Goal: Navigation & Orientation: Find specific page/section

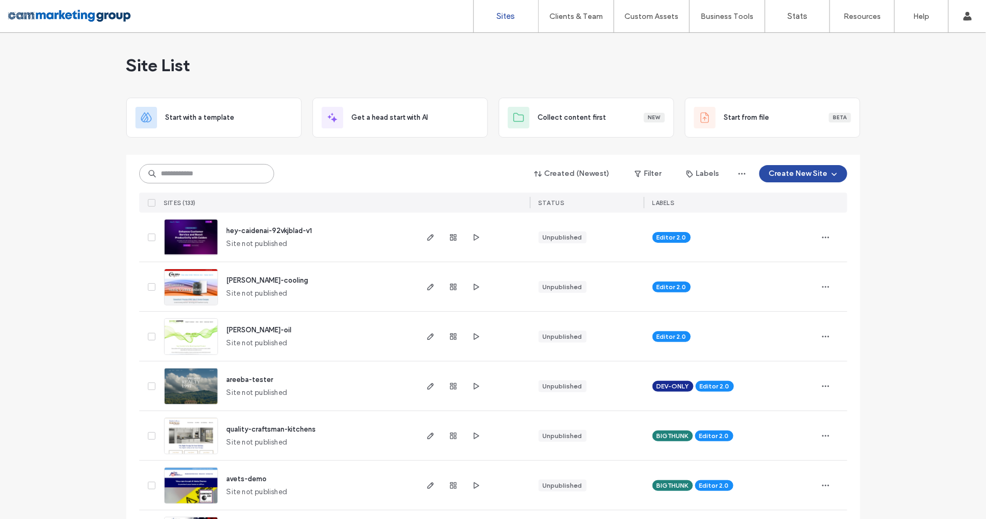
click at [241, 171] on input at bounding box center [206, 173] width 135 height 19
click at [241, 171] on input "**" at bounding box center [206, 173] width 135 height 19
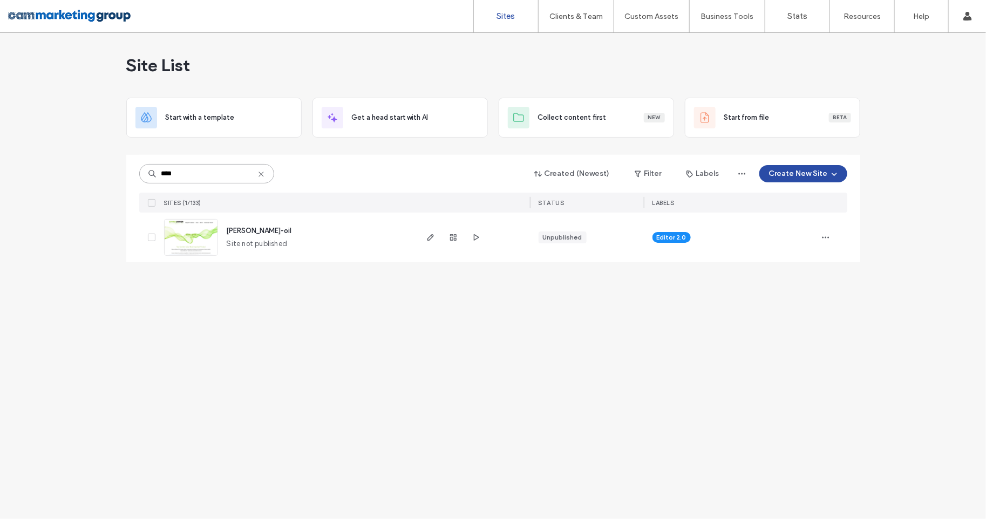
type input "****"
click at [243, 234] on span "[PERSON_NAME]-oil" at bounding box center [259, 231] width 65 height 8
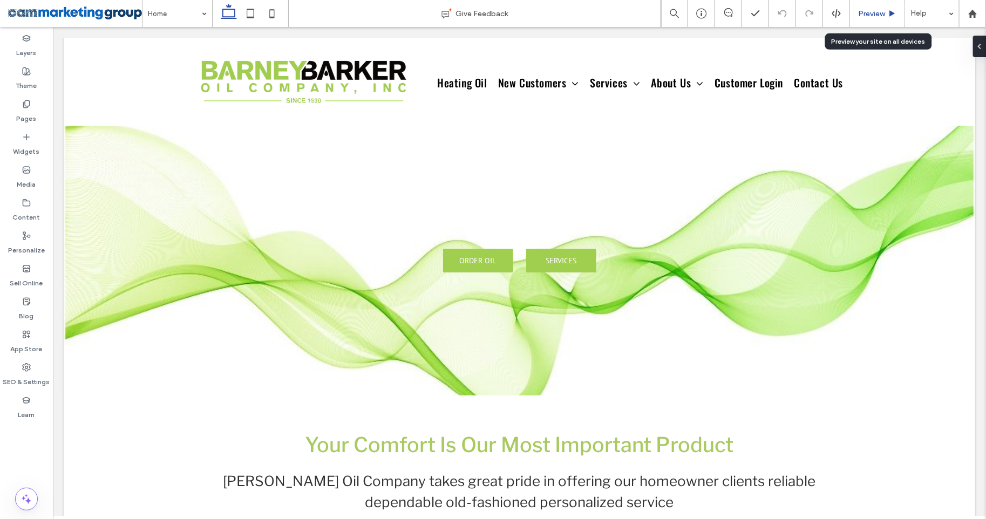
click at [889, 14] on icon at bounding box center [893, 14] width 8 height 8
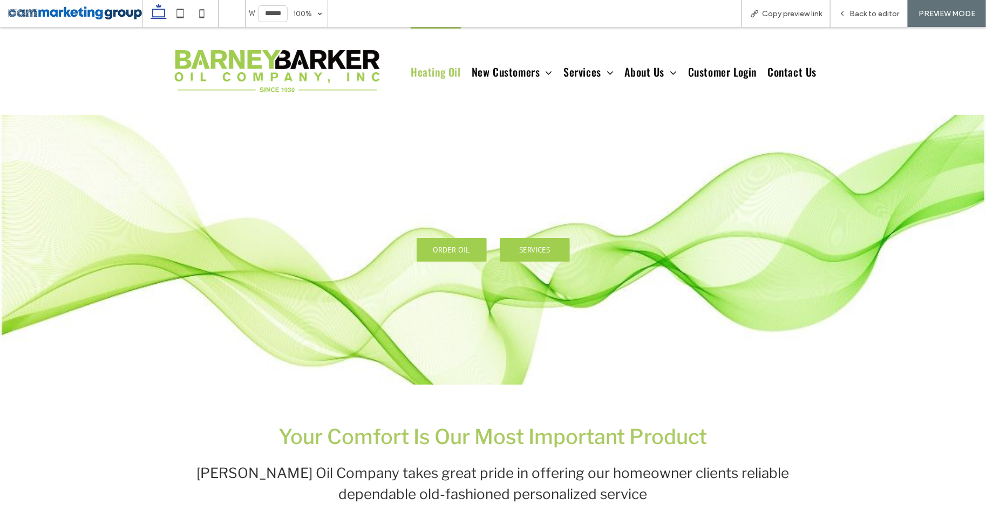
click at [433, 78] on span "Heating Oil" at bounding box center [436, 70] width 50 height 88
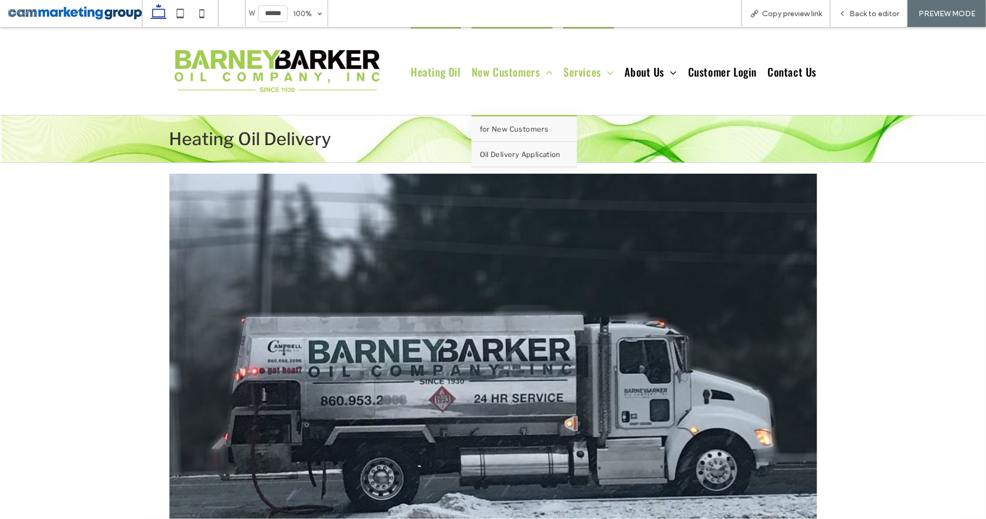
click at [538, 128] on span "for New Customers" at bounding box center [514, 128] width 69 height 9
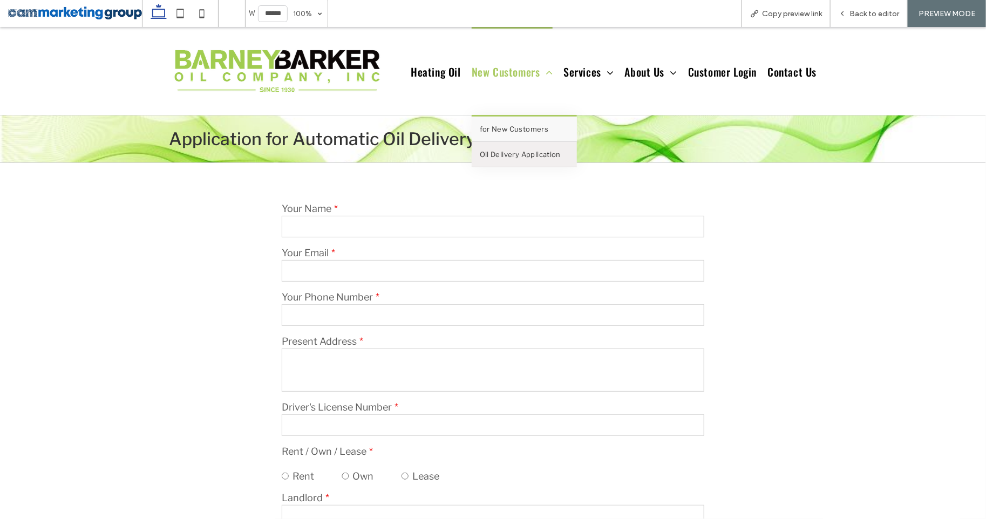
click at [504, 133] on link "for New Customers" at bounding box center [524, 128] width 105 height 25
click at [517, 161] on link "Oil Delivery Application" at bounding box center [524, 153] width 105 height 25
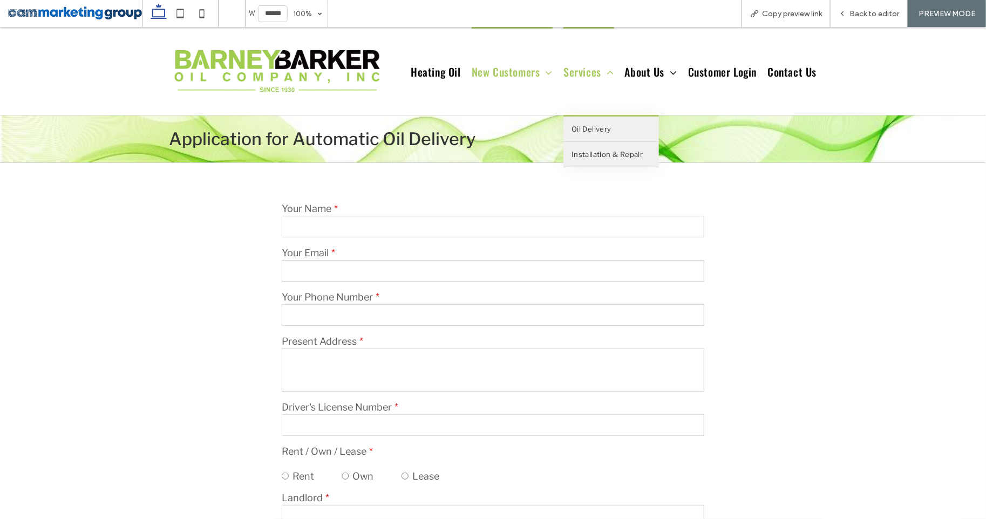
click at [600, 70] on span "Services" at bounding box center [589, 70] width 50 height 88
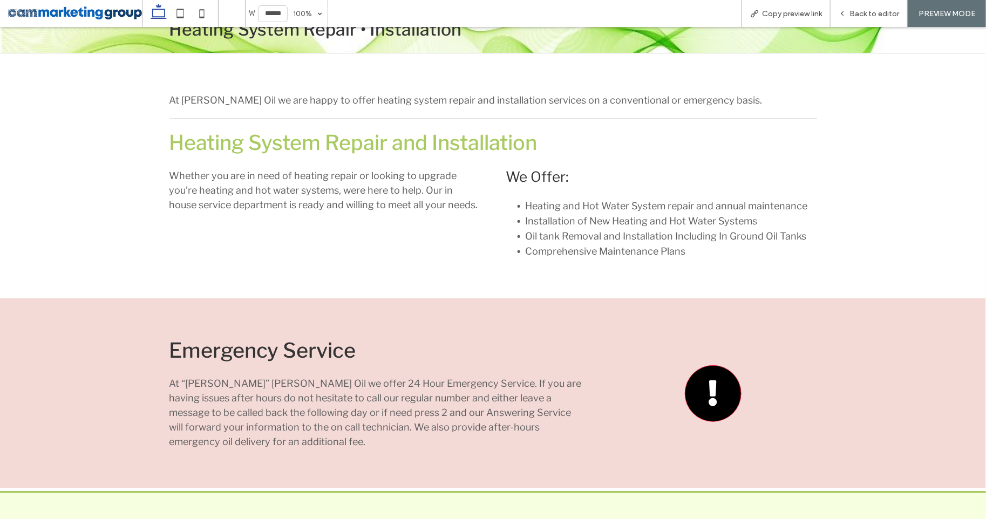
scroll to position [112, 0]
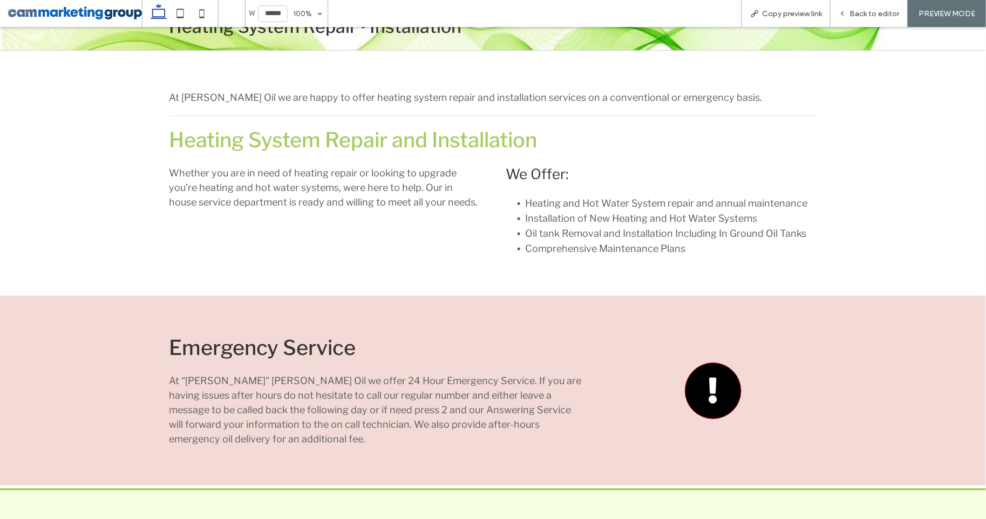
click at [607, 248] on span "Comprehensive Maintenance Plans" at bounding box center [606, 247] width 160 height 11
click at [607, 245] on span "Comprehensive Maintenance Plans" at bounding box center [606, 247] width 160 height 11
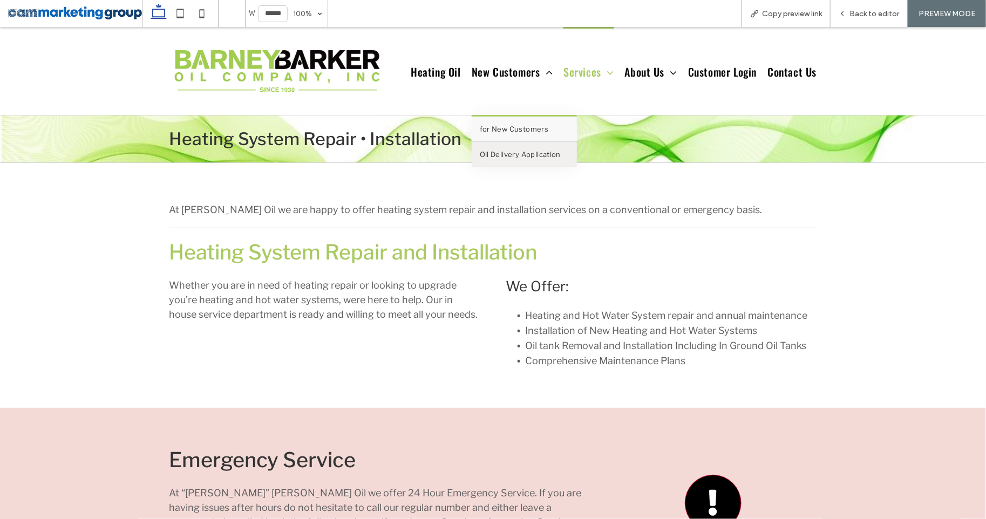
click at [503, 120] on link "for New Customers" at bounding box center [524, 128] width 105 height 25
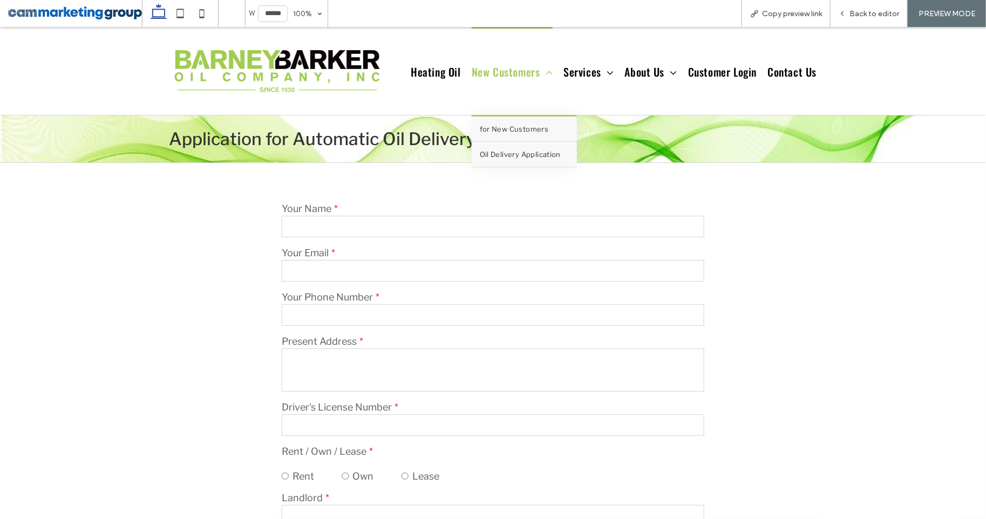
click at [514, 147] on link "Oil Delivery Application" at bounding box center [524, 153] width 105 height 25
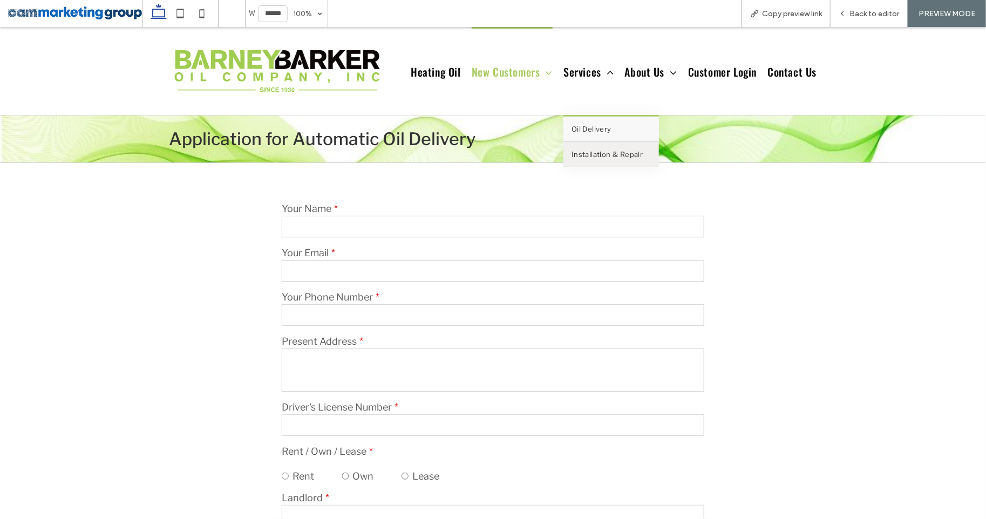
click at [592, 125] on span "Oil Delivery" at bounding box center [592, 128] width 40 height 9
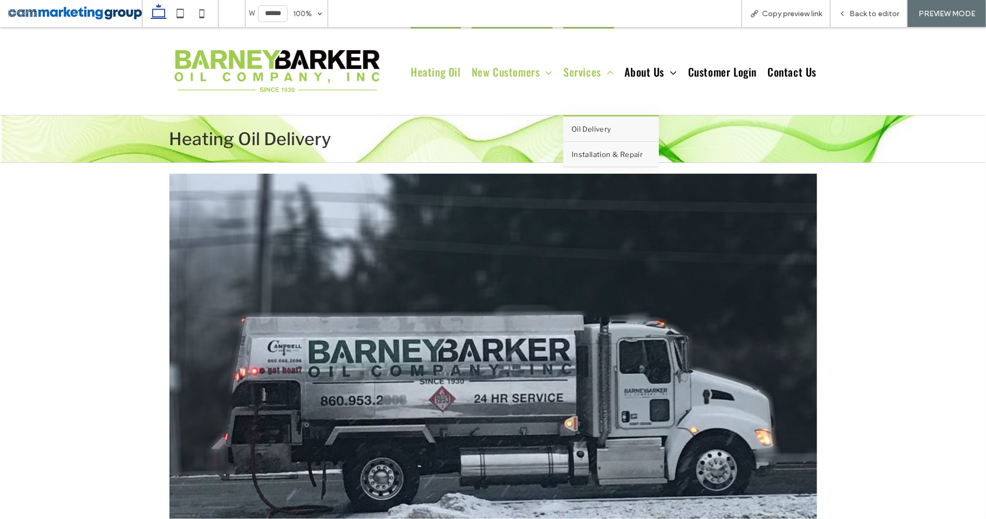
click at [590, 152] on span "Installation & Repair" at bounding box center [607, 154] width 71 height 9
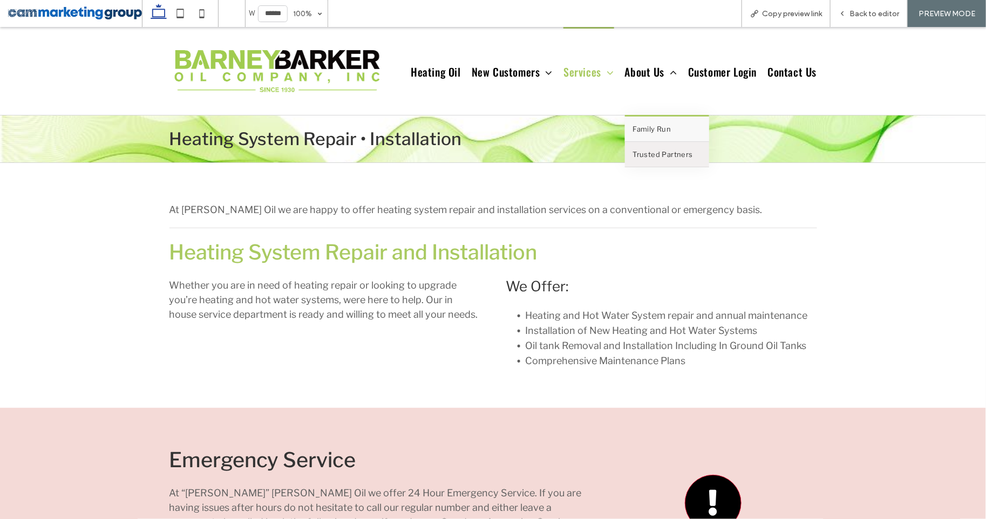
click at [644, 125] on span "Family Run" at bounding box center [652, 128] width 38 height 9
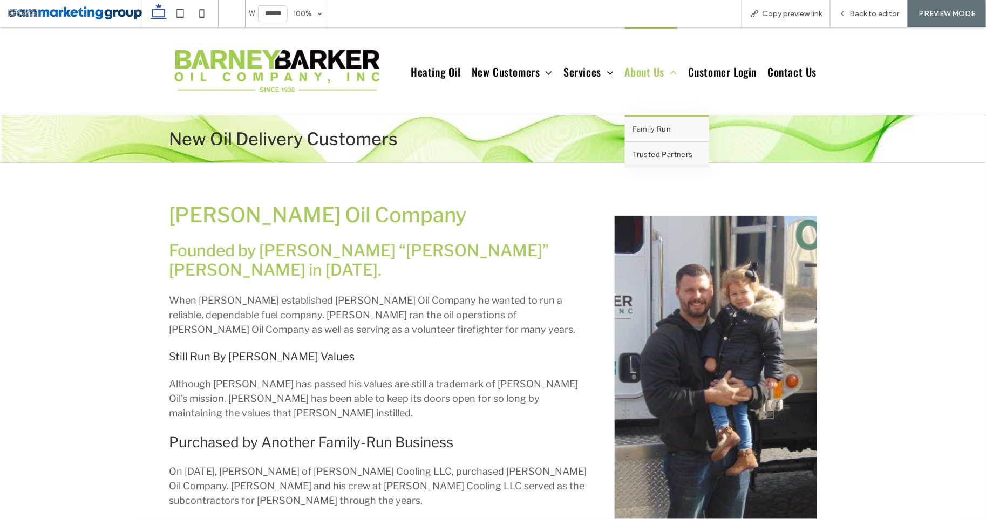
click at [642, 146] on link "Trusted Partners" at bounding box center [667, 153] width 84 height 25
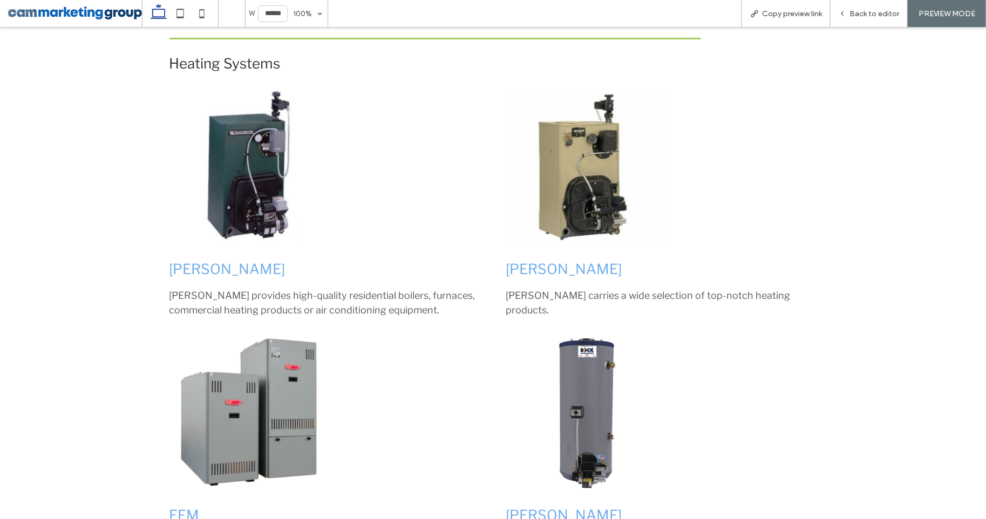
scroll to position [329, 0]
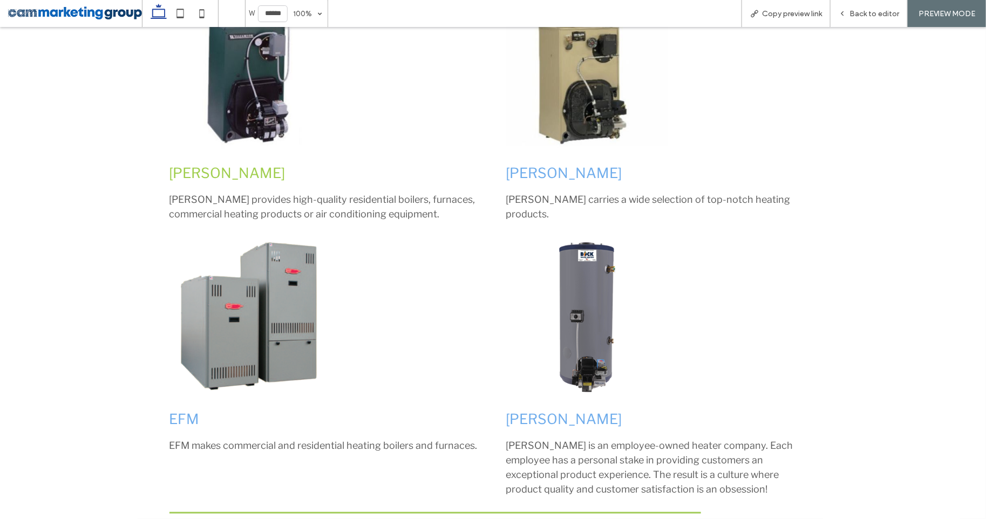
click at [229, 172] on link "Williamson" at bounding box center [228, 172] width 116 height 17
click at [235, 173] on link "Williamson" at bounding box center [228, 172] width 116 height 17
click at [226, 180] on link "Williamson" at bounding box center [228, 172] width 116 height 17
click at [306, 193] on span "Williamson provides high-quality residential boilers, furnaces, commercial heat…" at bounding box center [323, 206] width 306 height 26
click at [231, 178] on link "Williamson" at bounding box center [228, 172] width 116 height 17
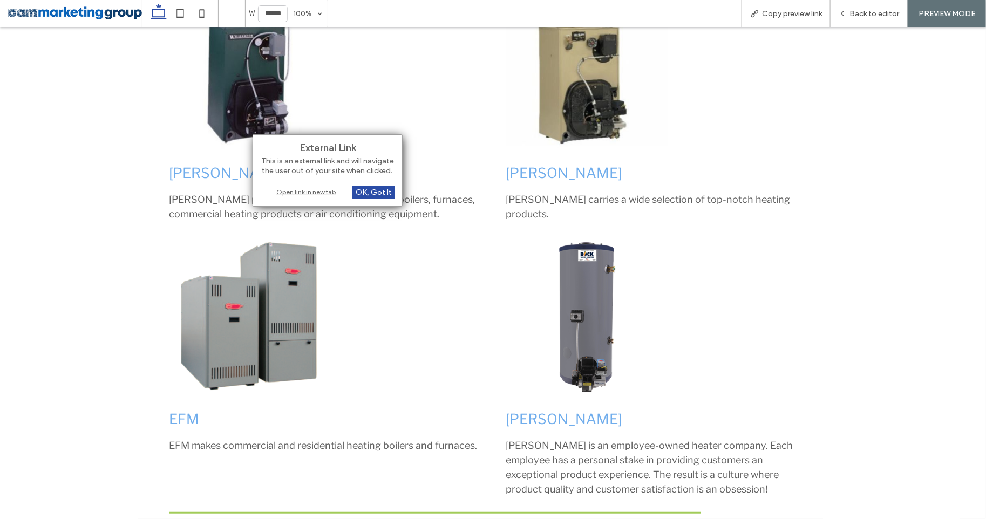
click at [303, 192] on div "Open link in new tab" at bounding box center [327, 191] width 135 height 11
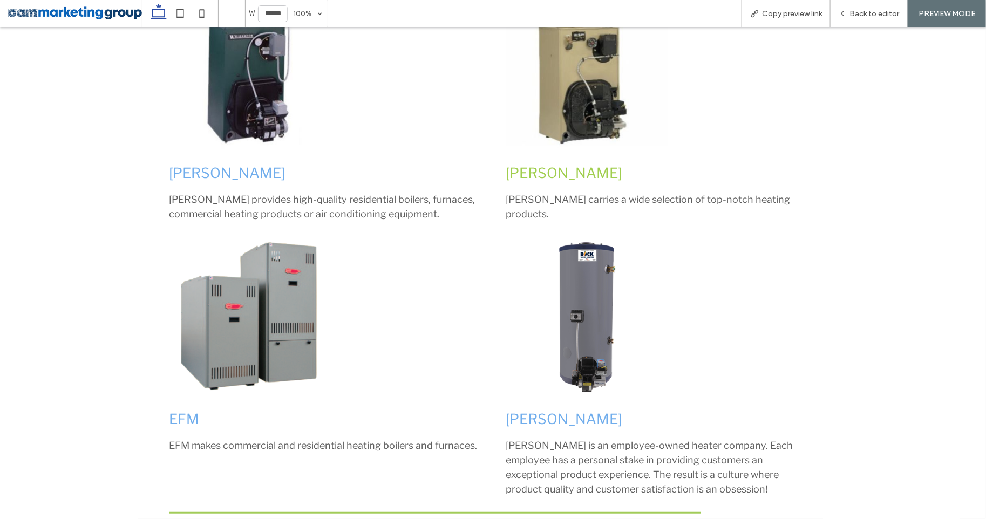
click at [559, 165] on link "Weil-McClain" at bounding box center [564, 172] width 116 height 17
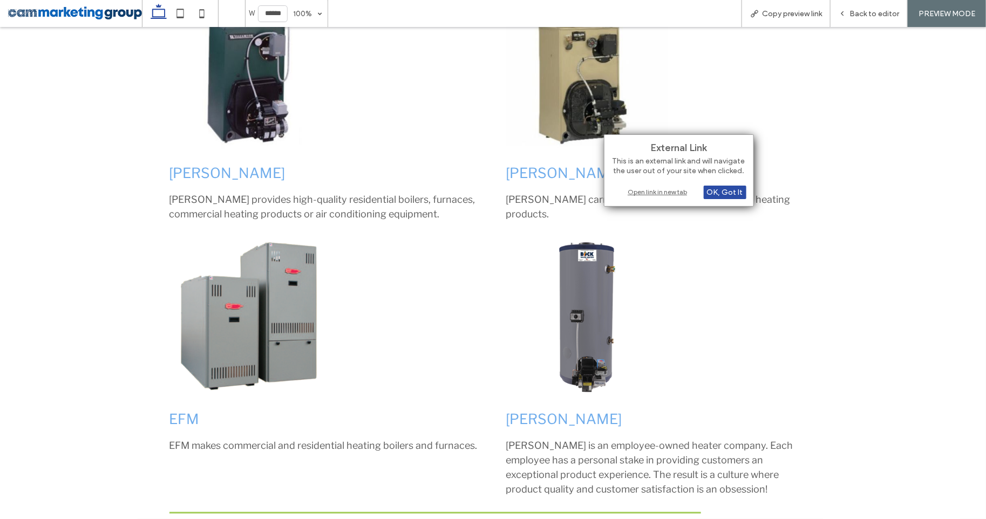
click at [651, 189] on div "Open link in new tab" at bounding box center [679, 191] width 135 height 11
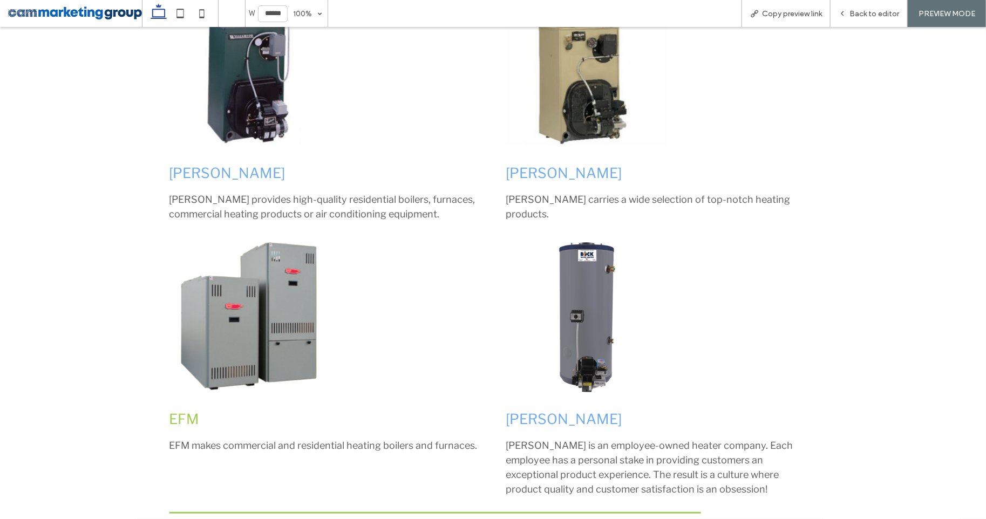
click at [178, 422] on link "EFM" at bounding box center [185, 418] width 30 height 17
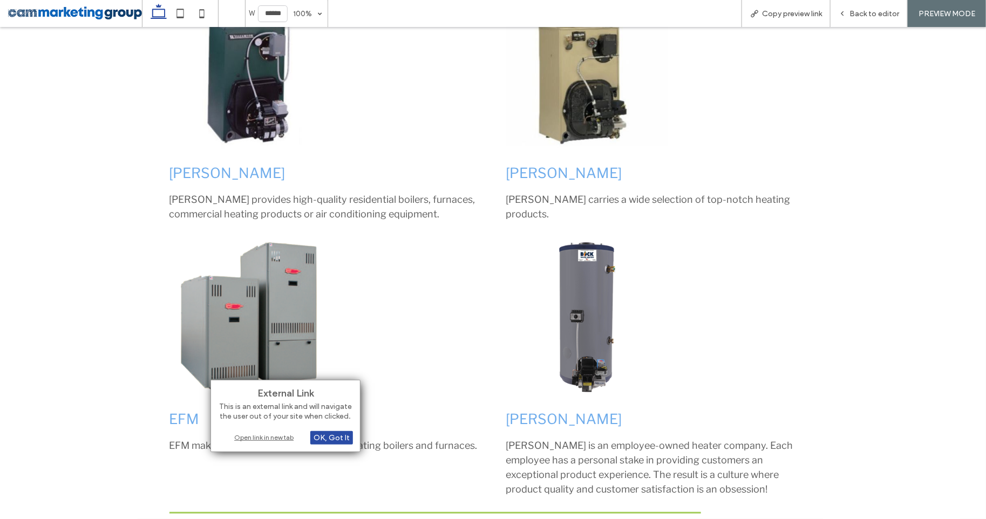
click at [265, 436] on div "Open link in new tab" at bounding box center [285, 437] width 135 height 11
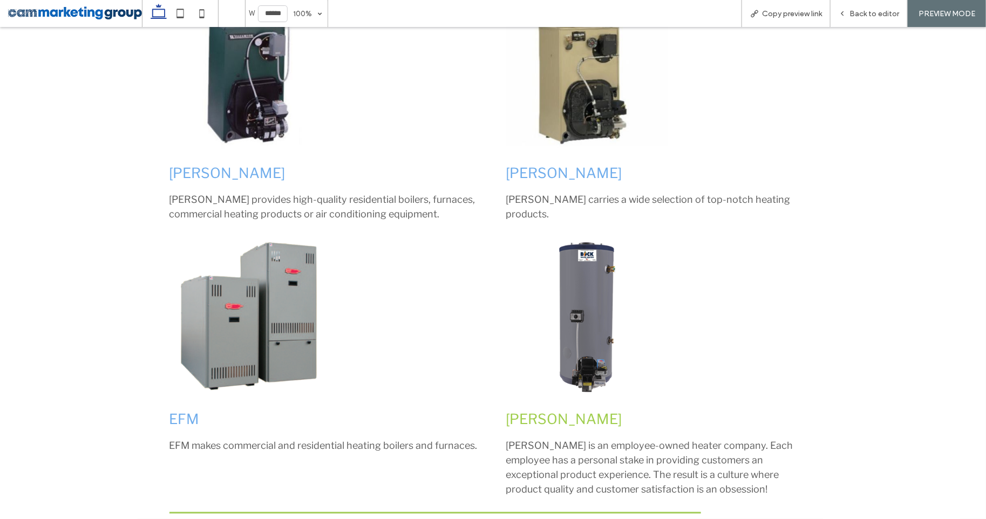
click at [532, 412] on link "Bock" at bounding box center [564, 418] width 116 height 17
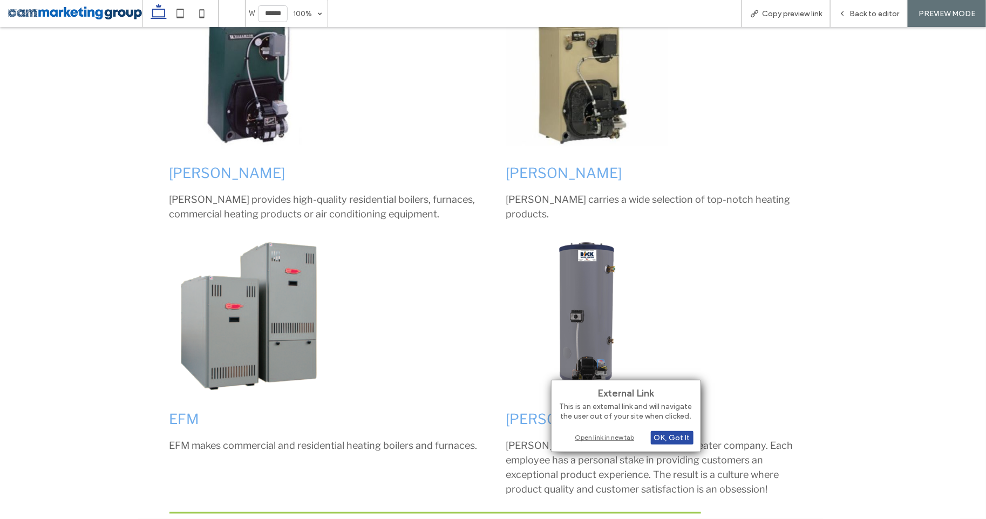
click at [603, 438] on div "Open link in new tab" at bounding box center [626, 437] width 135 height 11
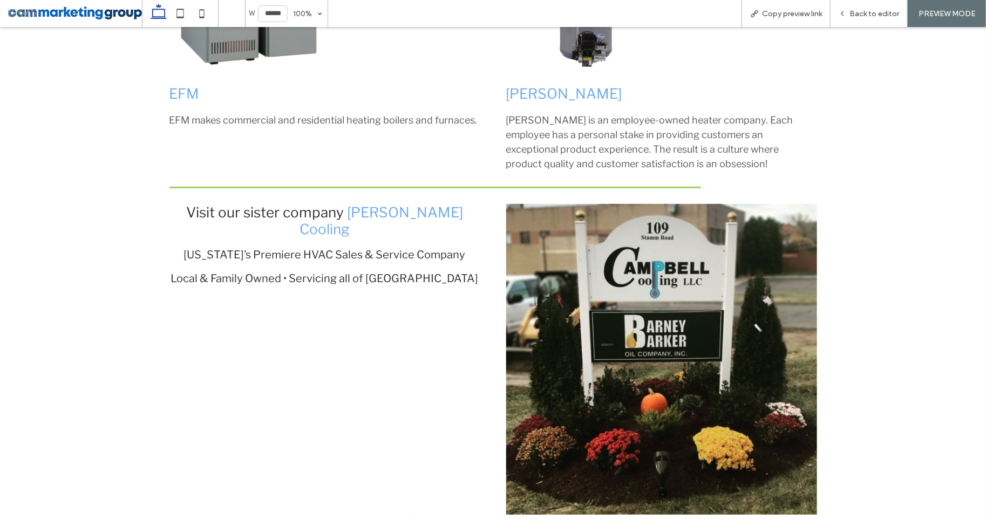
scroll to position [648, 0]
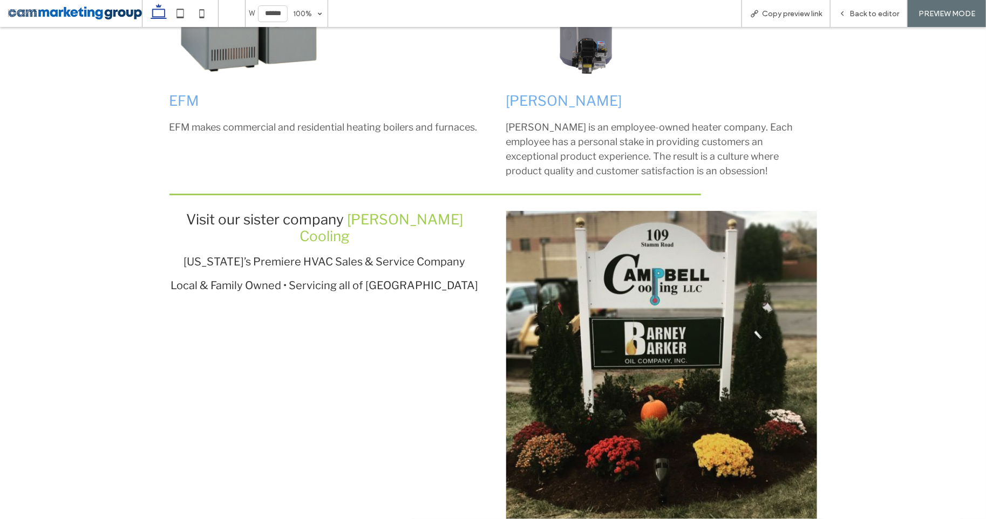
click at [434, 214] on link "Campbell Cooling" at bounding box center [382, 227] width 164 height 33
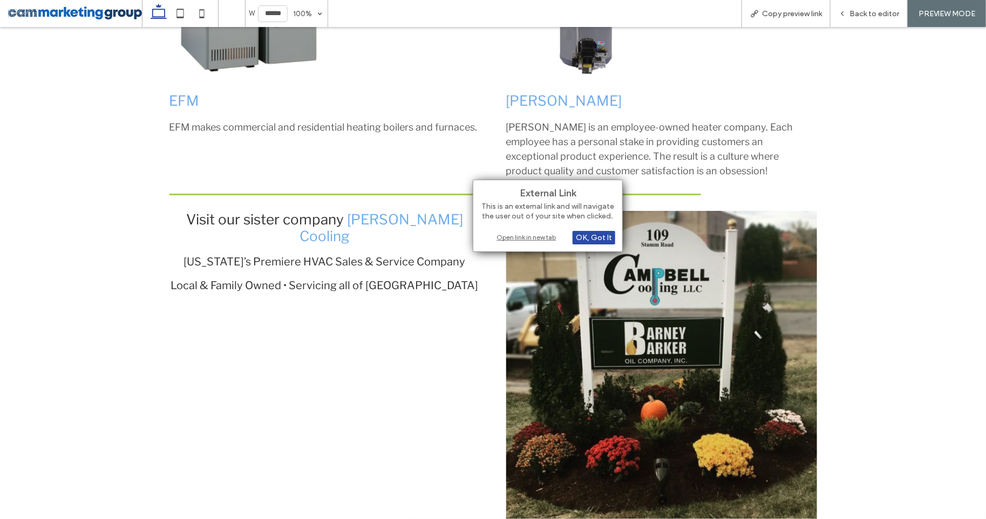
click at [539, 240] on div "Open link in new tab" at bounding box center [548, 237] width 135 height 11
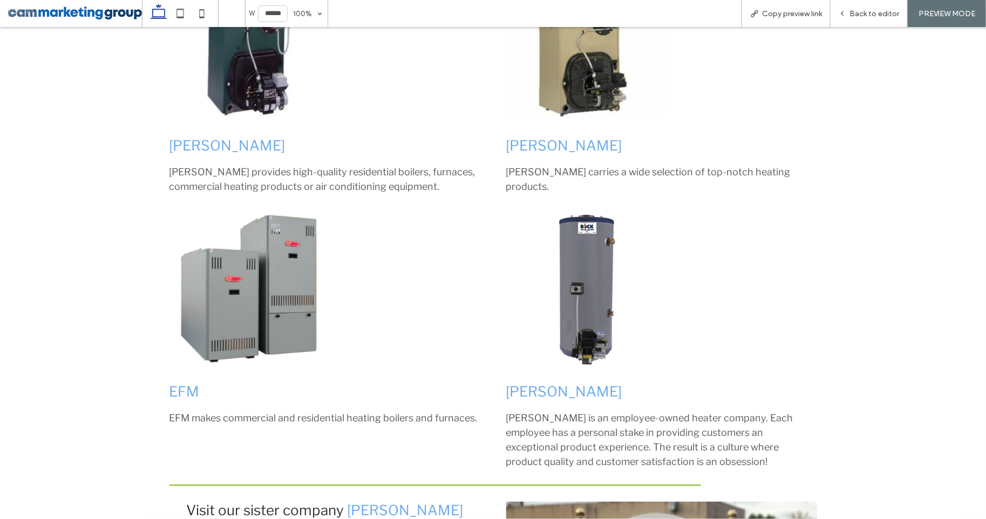
scroll to position [0, 0]
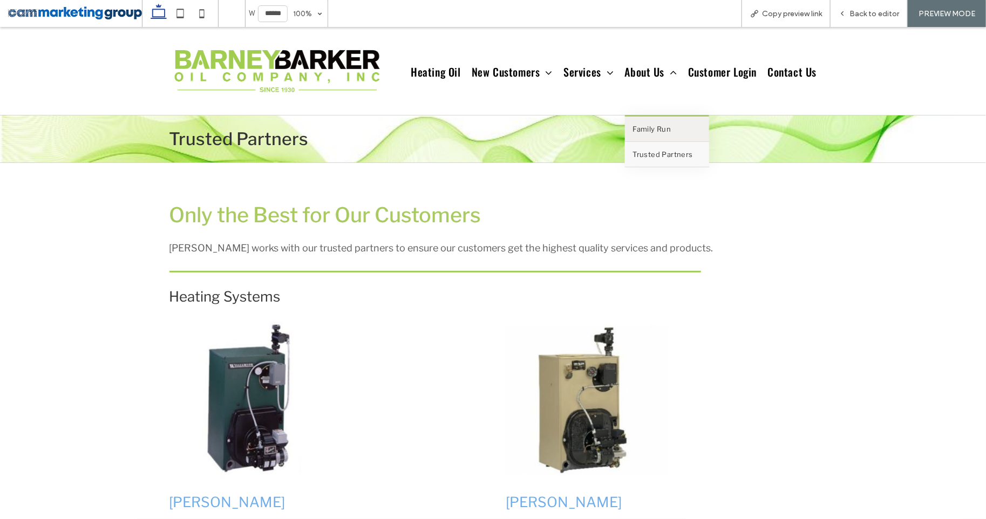
click at [650, 152] on span "Trusted Partners" at bounding box center [663, 154] width 60 height 9
click at [726, 72] on span "Customer Login" at bounding box center [722, 70] width 69 height 88
click at [727, 67] on span "Customer Login" at bounding box center [722, 70] width 69 height 88
click at [733, 72] on span "Customer Login" at bounding box center [722, 70] width 69 height 88
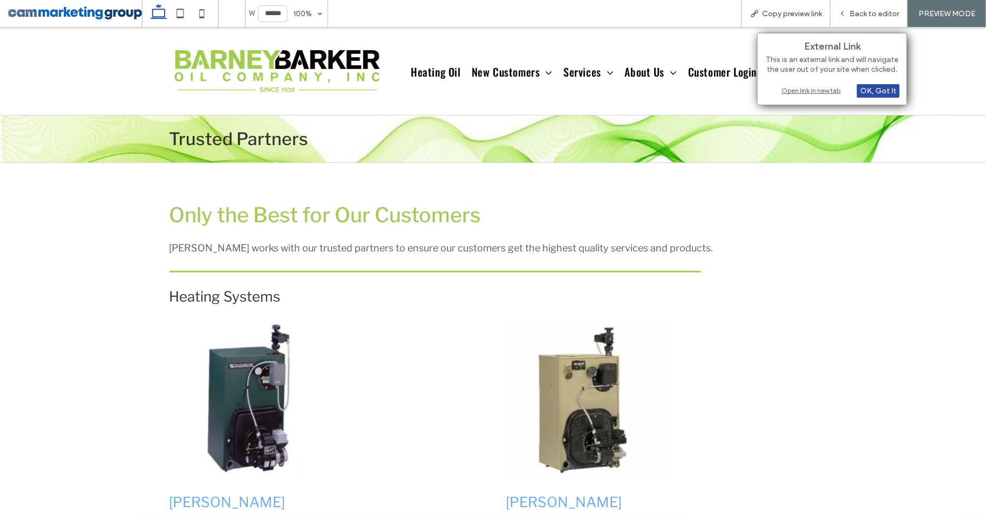
click at [786, 91] on div "Open link in new tab" at bounding box center [832, 90] width 135 height 11
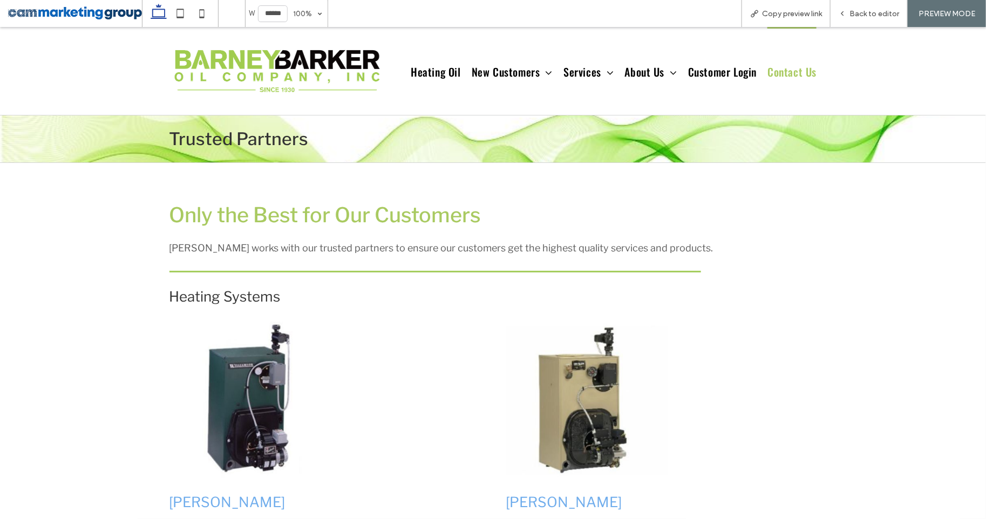
click at [794, 73] on span "Contact Us" at bounding box center [792, 70] width 49 height 88
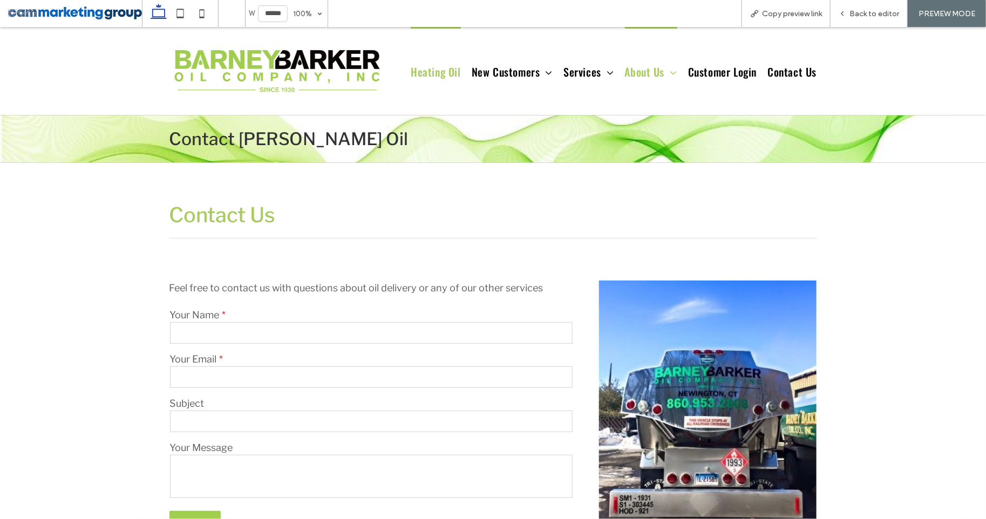
click at [448, 65] on span "Heating Oil" at bounding box center [436, 70] width 50 height 88
